Goal: Find specific page/section: Find specific page/section

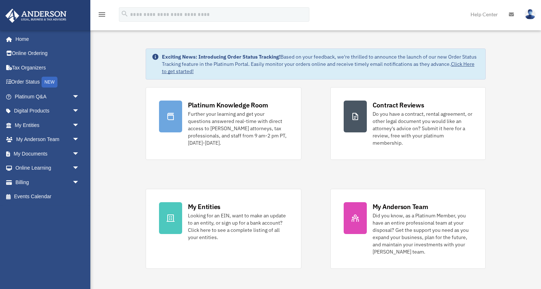
click at [528, 16] on img at bounding box center [529, 14] width 11 height 10
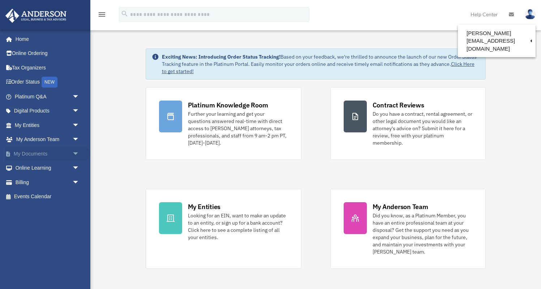
click at [74, 156] on span "arrow_drop_down" at bounding box center [79, 153] width 14 height 15
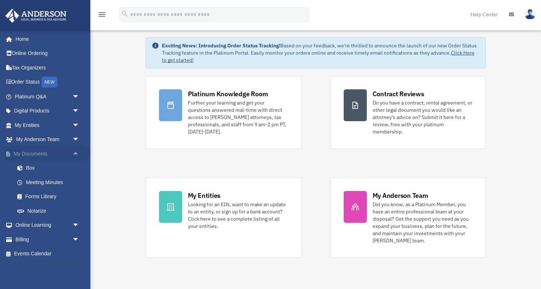
scroll to position [12, 0]
click at [75, 139] on span "arrow_drop_down" at bounding box center [79, 139] width 14 height 15
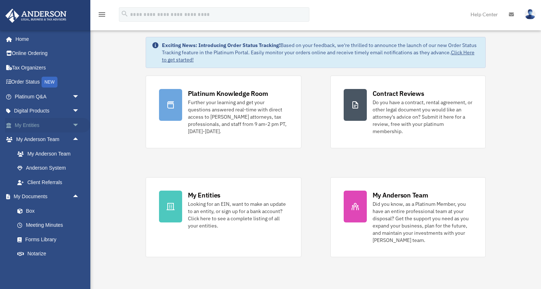
click at [75, 124] on span "arrow_drop_down" at bounding box center [79, 125] width 14 height 15
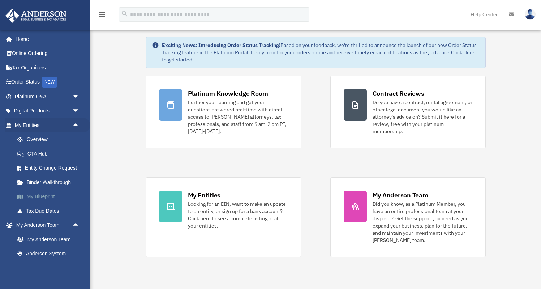
click at [48, 199] on link "My Blueprint" at bounding box center [50, 196] width 80 height 14
